Goal: Task Accomplishment & Management: Complete application form

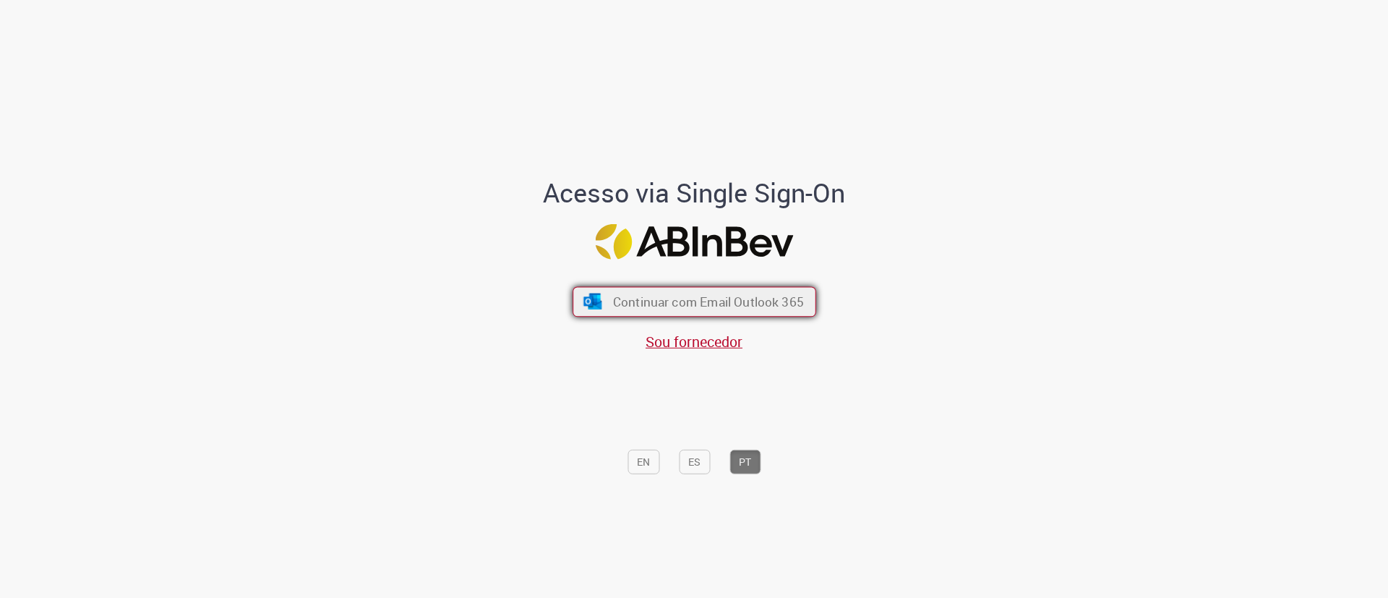
click at [675, 302] on span "Continuar com Email Outlook 365" at bounding box center [707, 301] width 191 height 17
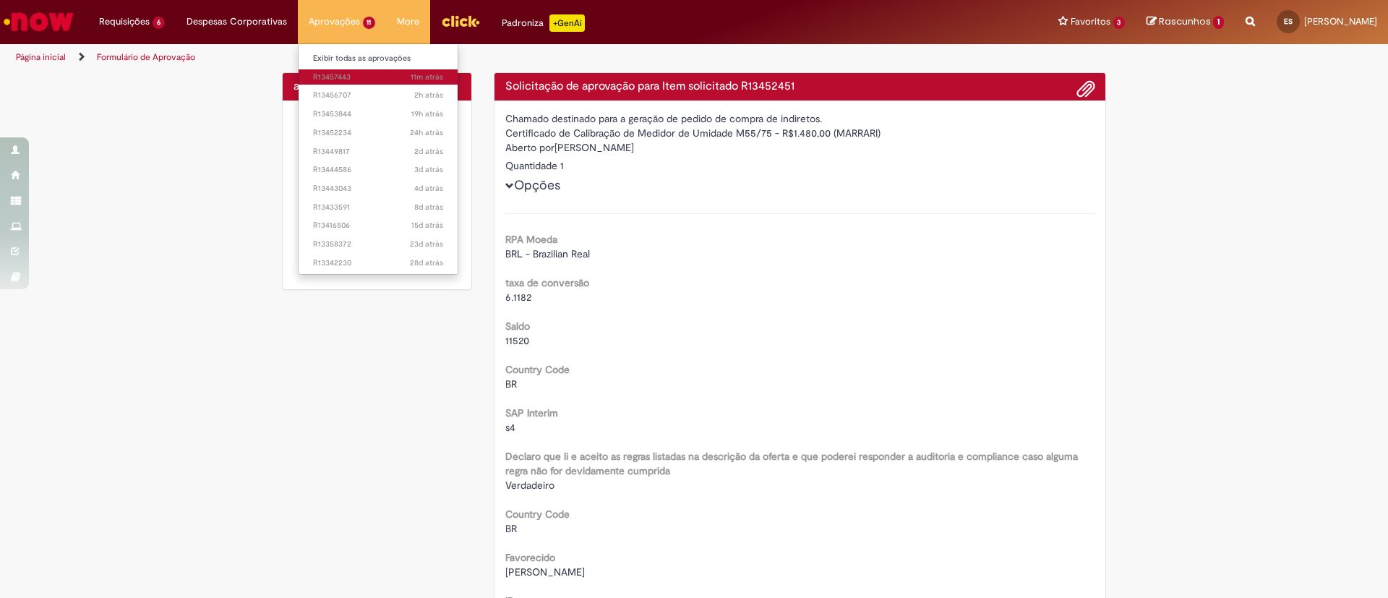
click at [327, 70] on link "11m atrás 11 minutos atrás R13457443" at bounding box center [379, 77] width 160 height 16
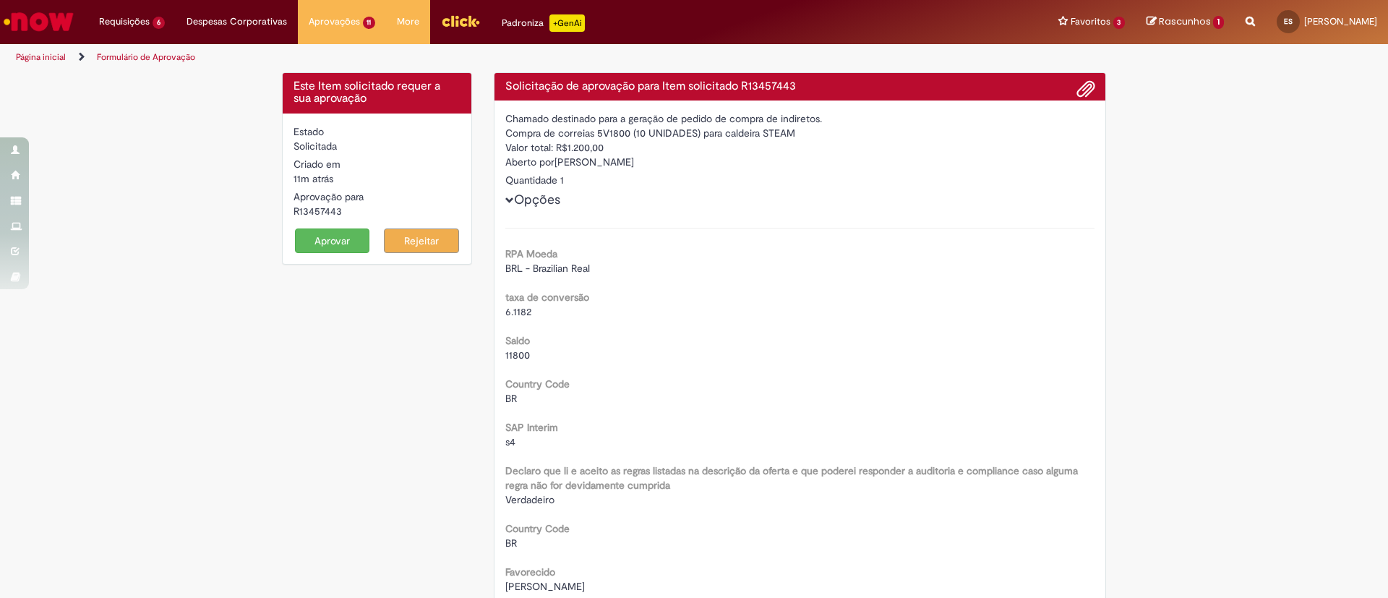
click at [302, 240] on button "Aprovar" at bounding box center [332, 240] width 75 height 25
